Goal: Information Seeking & Learning: Understand process/instructions

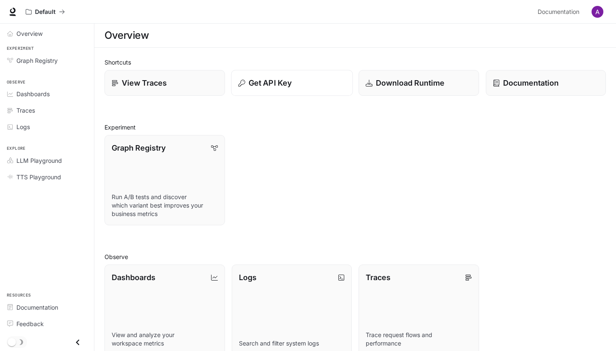
click at [284, 83] on p "Get API Key" at bounding box center [269, 82] width 43 height 11
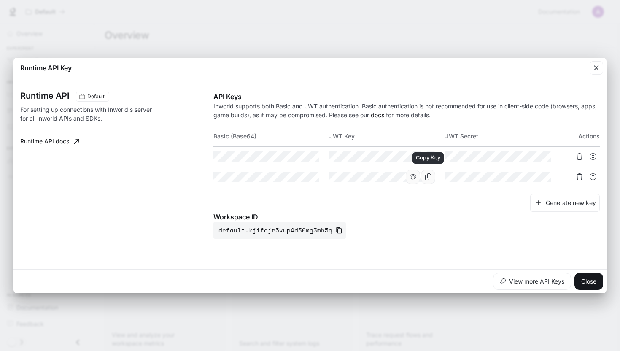
click at [429, 177] on icon "Copy Key" at bounding box center [427, 176] width 7 height 7
click at [545, 176] on icon "Copy Secret" at bounding box center [543, 176] width 7 height 7
click at [595, 65] on icon "button" at bounding box center [596, 68] width 8 height 8
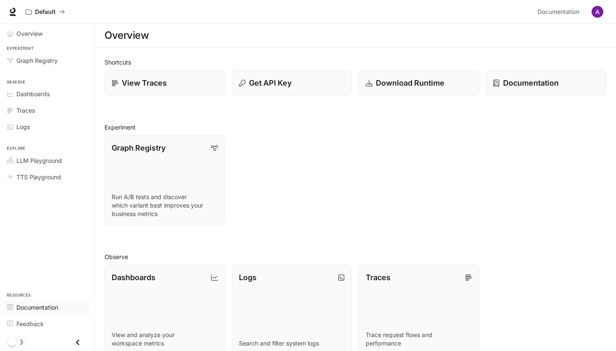
click at [33, 306] on span "Documentation" at bounding box center [37, 307] width 42 height 9
